Goal: Book appointment/travel/reservation

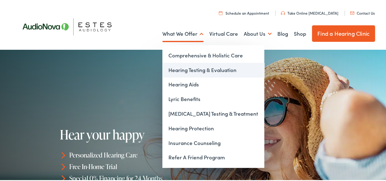
click at [191, 70] on link "Hearing Testing & Evaluation" at bounding box center [213, 69] width 102 height 15
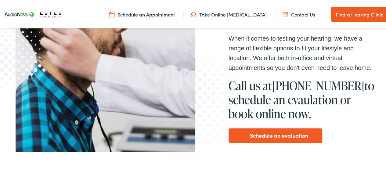
scroll to position [171, 0]
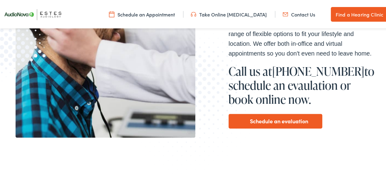
click at [274, 122] on link "Schedule an evaluation" at bounding box center [279, 120] width 58 height 10
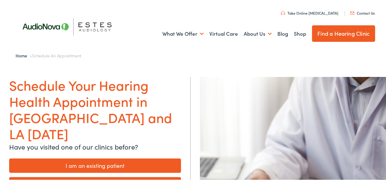
click at [323, 32] on link "Find a Hearing Clinic" at bounding box center [343, 32] width 63 height 16
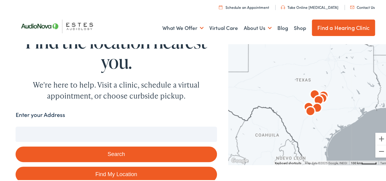
drag, startPoint x: 304, startPoint y: 100, endPoint x: 356, endPoint y: 100, distance: 52.5
click at [356, 100] on div at bounding box center [309, 102] width 162 height 123
click at [378, 140] on button "Zoom in" at bounding box center [381, 138] width 12 height 12
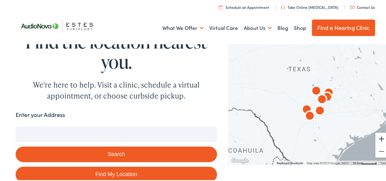
click at [378, 139] on button "Zoom in" at bounding box center [381, 138] width 12 height 12
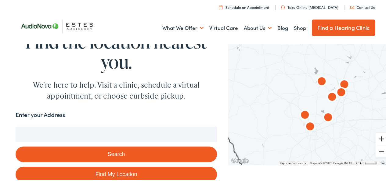
click at [378, 139] on button "Zoom in" at bounding box center [381, 138] width 12 height 12
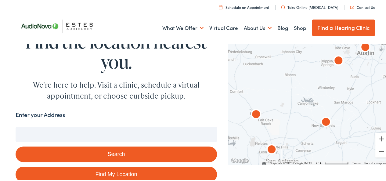
drag, startPoint x: 358, startPoint y: 113, endPoint x: 288, endPoint y: 111, distance: 69.5
click at [288, 111] on div at bounding box center [309, 102] width 162 height 123
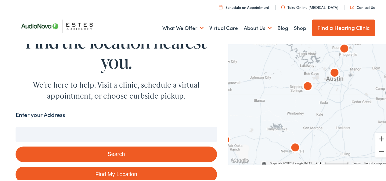
click at [329, 73] on img "AudioNova" at bounding box center [334, 72] width 15 height 15
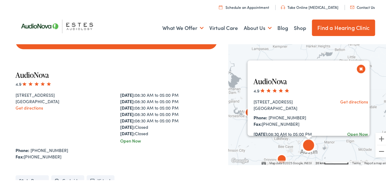
scroll to position [141, 0]
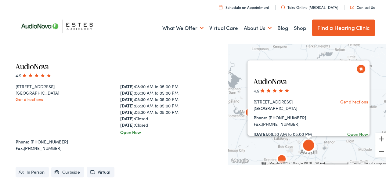
click at [276, 83] on link "AudioNova" at bounding box center [269, 80] width 33 height 10
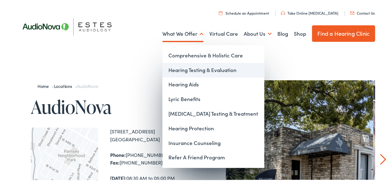
click at [201, 70] on link "Hearing Testing & Evaluation" at bounding box center [213, 69] width 102 height 15
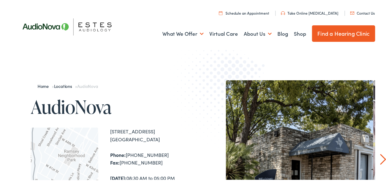
drag, startPoint x: 111, startPoint y: 131, endPoint x: 162, endPoint y: 149, distance: 54.8
copy div "1206 W. 38th Street, Suite 3101 Austin , TX 78705 Phone: 512-900-8888"
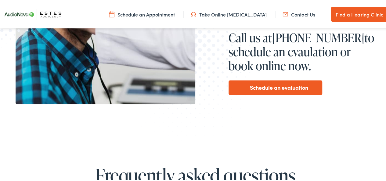
scroll to position [203, 0]
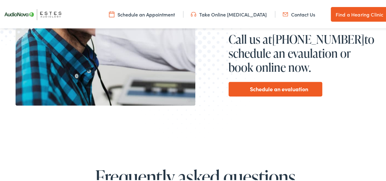
drag, startPoint x: 389, startPoint y: 16, endPoint x: 390, endPoint y: 40, distance: 24.4
click at [288, 88] on link "Schedule an evaluation" at bounding box center [279, 88] width 58 height 10
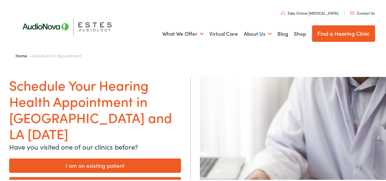
click at [104, 176] on link "I am a new patient" at bounding box center [95, 183] width 172 height 14
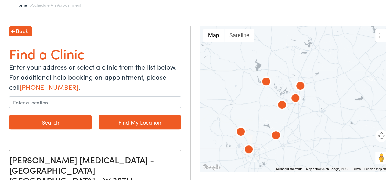
scroll to position [57, 0]
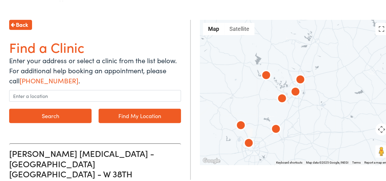
click at [244, 143] on img at bounding box center [248, 142] width 15 height 15
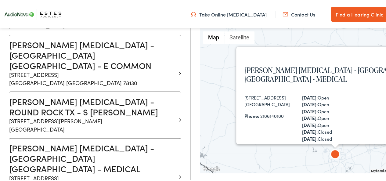
scroll to position [422, 0]
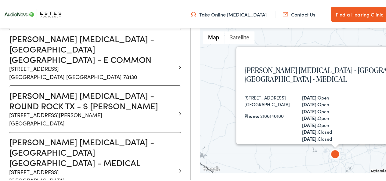
click at [365, 153] on div "[PERSON_NAME] [MEDICAL_DATA] - [GEOGRAPHIC_DATA] - MEDICAL [STREET_ADDRESS] Pho…" at bounding box center [342, 99] width 285 height 145
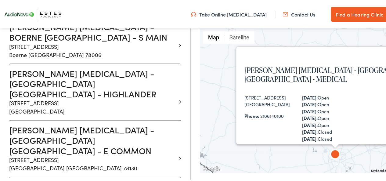
drag, startPoint x: 226, startPoint y: 124, endPoint x: 230, endPoint y: 119, distance: 6.5
click at [226, 124] on div "[PERSON_NAME] [MEDICAL_DATA] - [GEOGRAPHIC_DATA] - MEDICAL [STREET_ADDRESS] Pho…" at bounding box center [342, 99] width 285 height 145
click at [209, 35] on button "Map" at bounding box center [213, 36] width 21 height 12
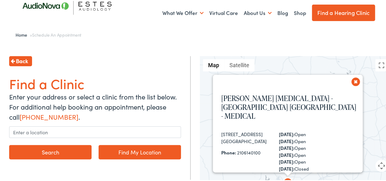
scroll to position [94, 0]
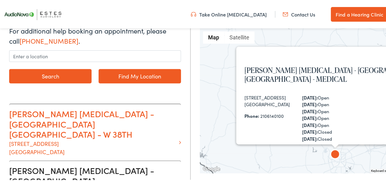
click at [98, 116] on h3 "[PERSON_NAME] [MEDICAL_DATA] - [GEOGRAPHIC_DATA] [GEOGRAPHIC_DATA] - W 38TH" at bounding box center [92, 123] width 167 height 31
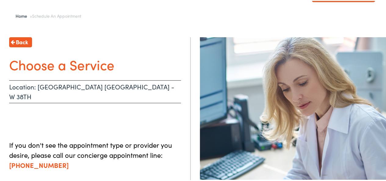
scroll to position [42, 0]
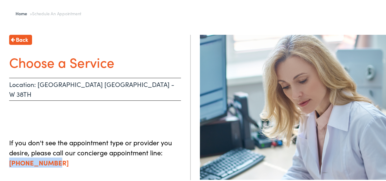
drag, startPoint x: 73, startPoint y: 153, endPoint x: 10, endPoint y: 152, distance: 62.8
click at [10, 152] on p "If you don't see the appointment type or provider you desire, please call our c…" at bounding box center [95, 151] width 172 height 30
copy link "[PHONE_NUMBER]"
